Goal: Task Accomplishment & Management: Use online tool/utility

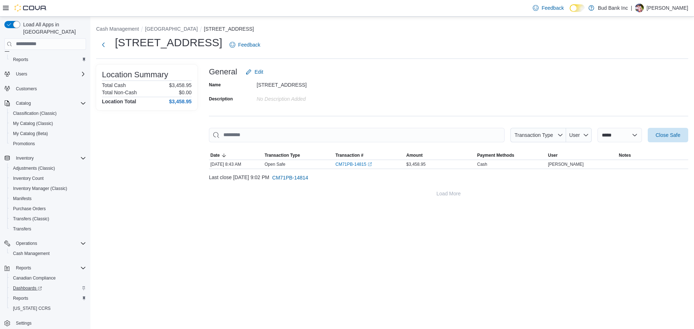
scroll to position [13, 0]
click at [26, 292] on span "Reports" at bounding box center [20, 295] width 15 height 6
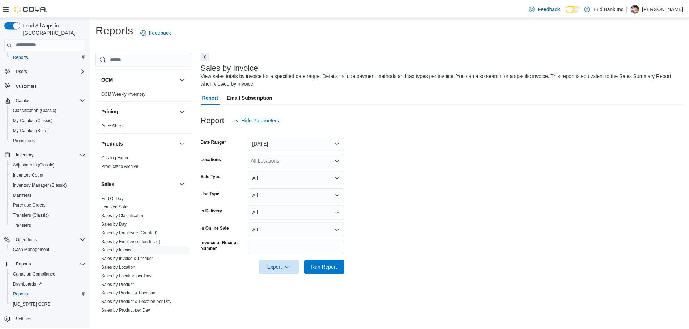
scroll to position [398, 0]
click at [115, 196] on link "End Of Day" at bounding box center [113, 197] width 22 height 5
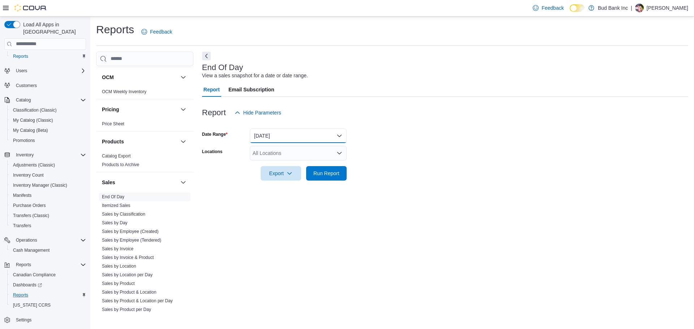
click at [320, 135] on button "Today" at bounding box center [298, 136] width 97 height 14
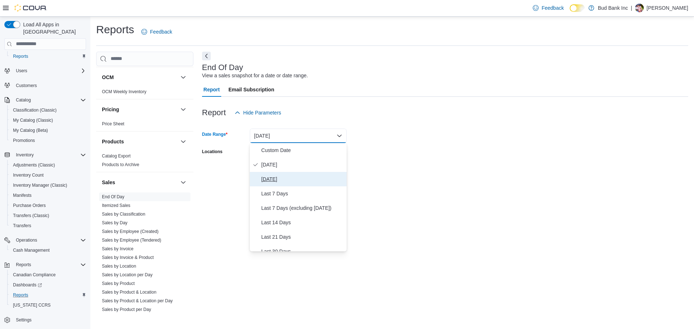
click at [302, 180] on span "Yesterday" at bounding box center [302, 179] width 82 height 9
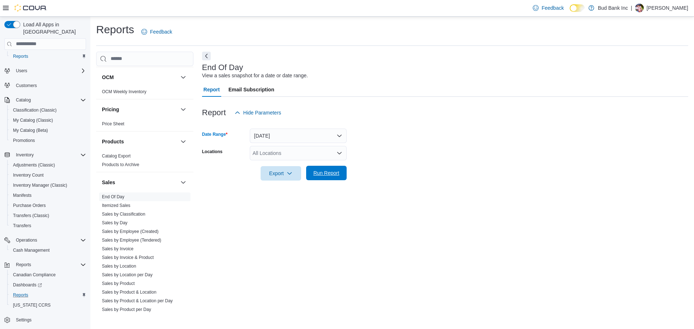
click at [325, 176] on span "Run Report" at bounding box center [326, 173] width 26 height 7
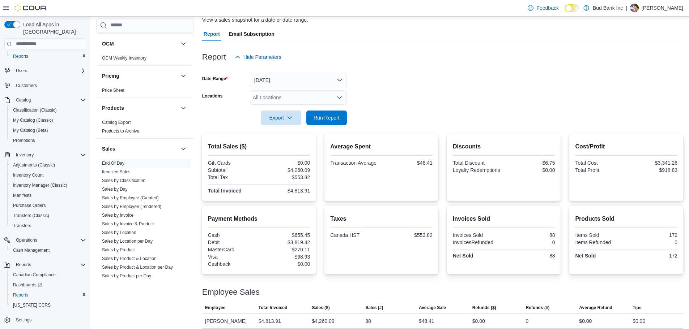
scroll to position [61, 0]
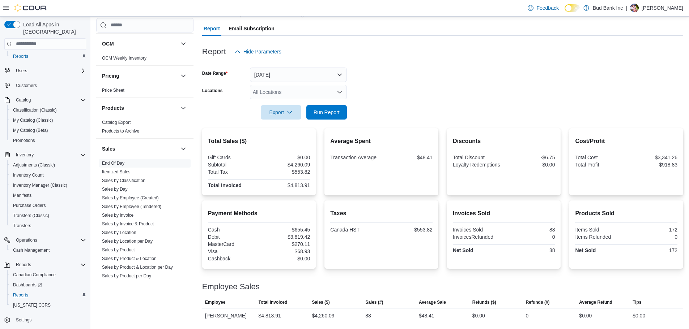
click at [481, 286] on div "Employee Sales" at bounding box center [442, 287] width 481 height 9
click at [219, 117] on div "Export Run Report" at bounding box center [274, 112] width 145 height 14
click at [663, 5] on p "[PERSON_NAME]" at bounding box center [662, 8] width 42 height 9
click at [639, 76] on button "Sign Out" at bounding box center [647, 71] width 67 height 12
